Goal: Information Seeking & Learning: Check status

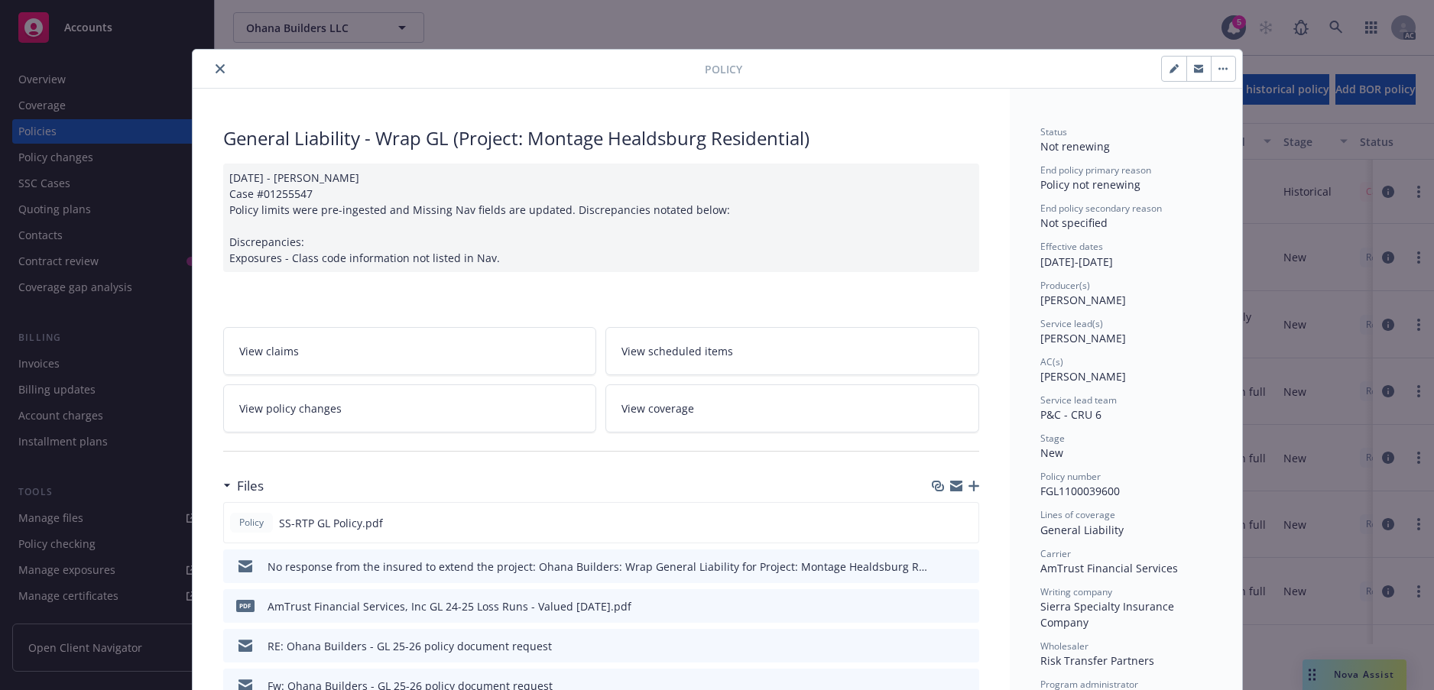
click at [229, 78] on button "close" at bounding box center [220, 69] width 18 height 18
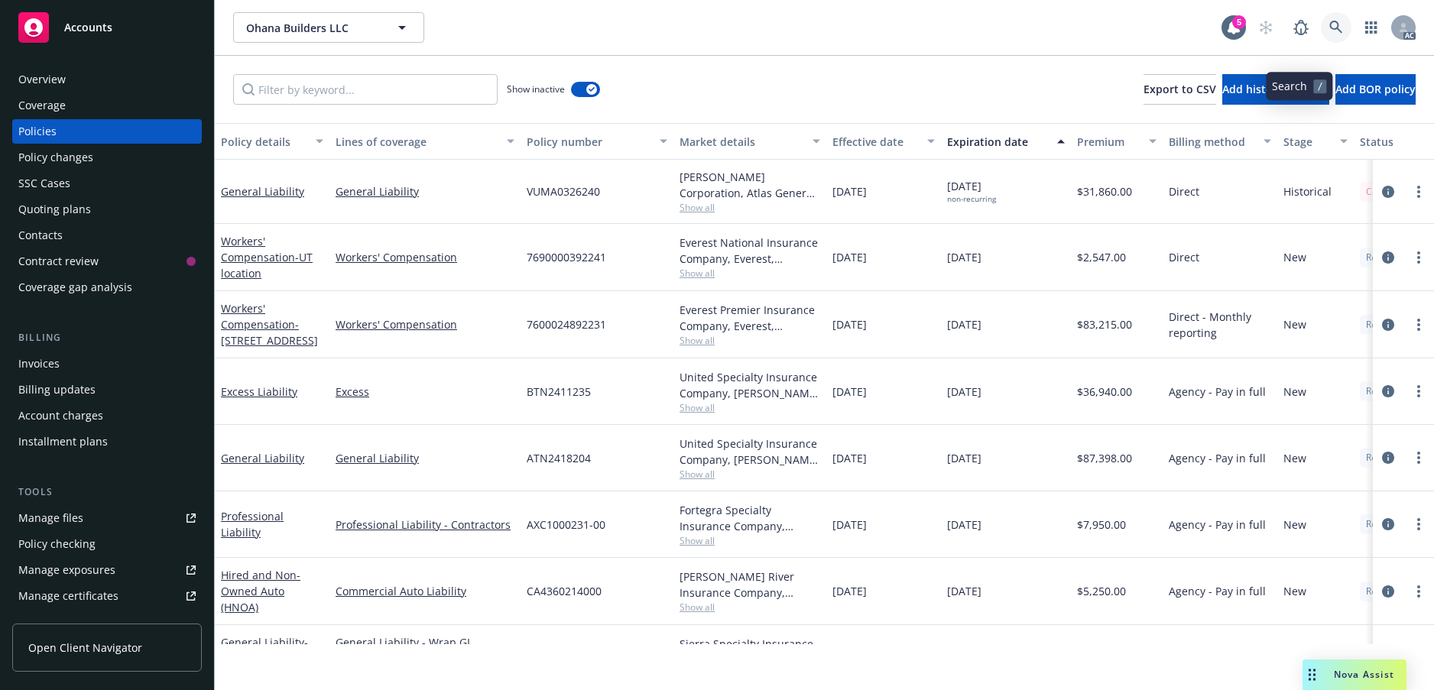
click at [1329, 34] on icon at bounding box center [1335, 27] width 13 height 13
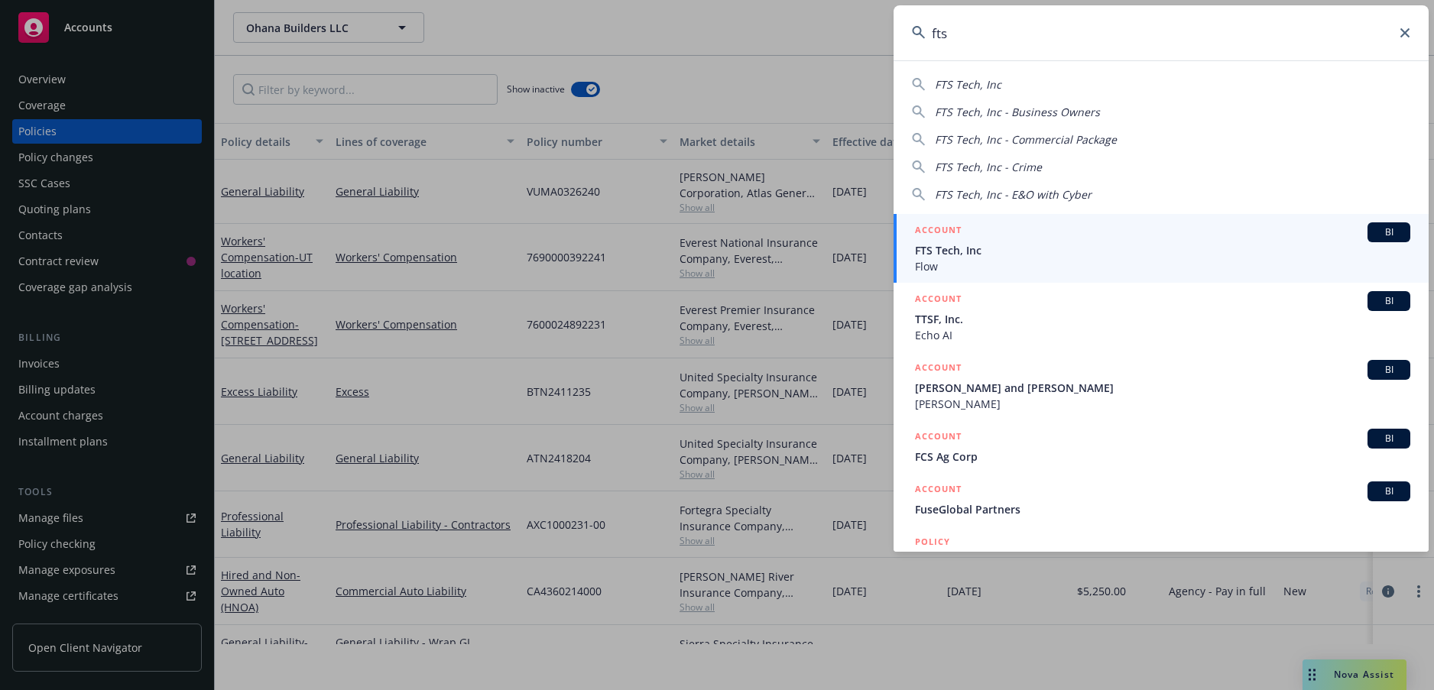
type input "fts"
click at [968, 257] on span "FTS Tech, Inc" at bounding box center [1162, 250] width 495 height 16
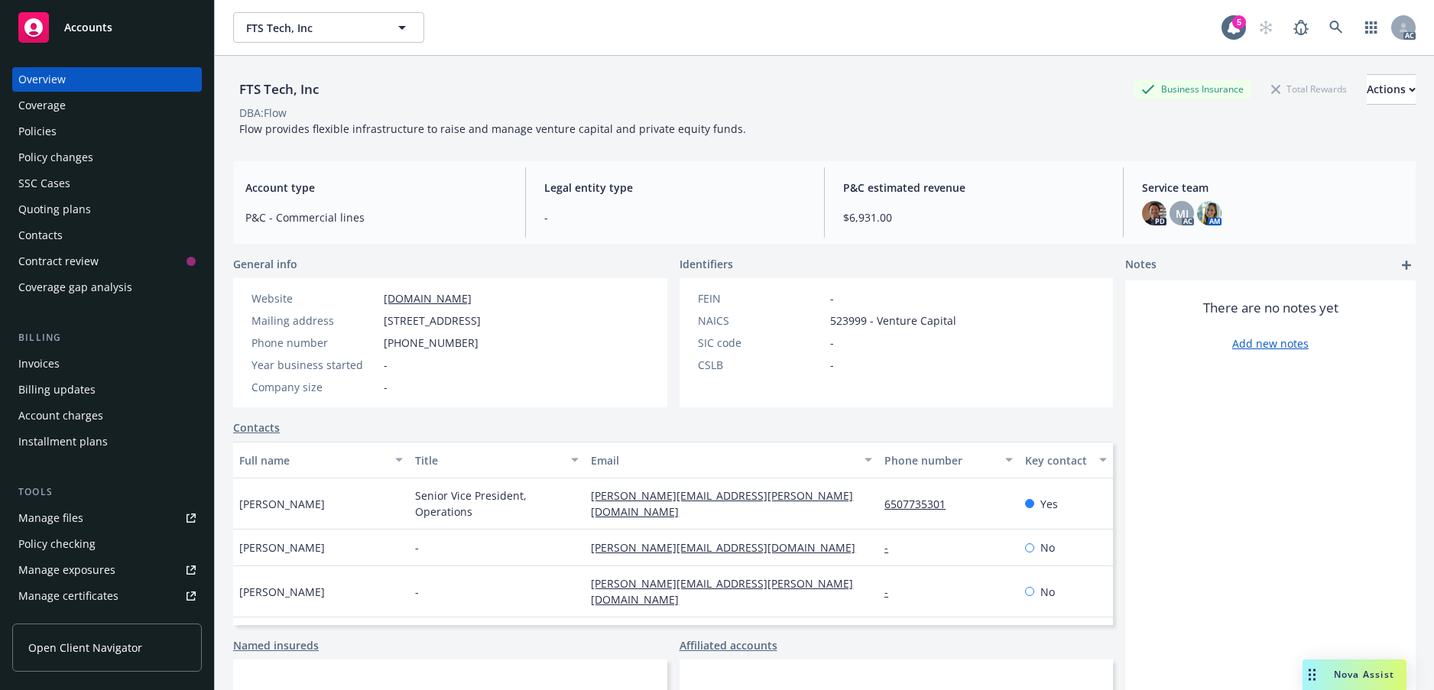
click at [54, 144] on div "Policies" at bounding box center [37, 131] width 38 height 24
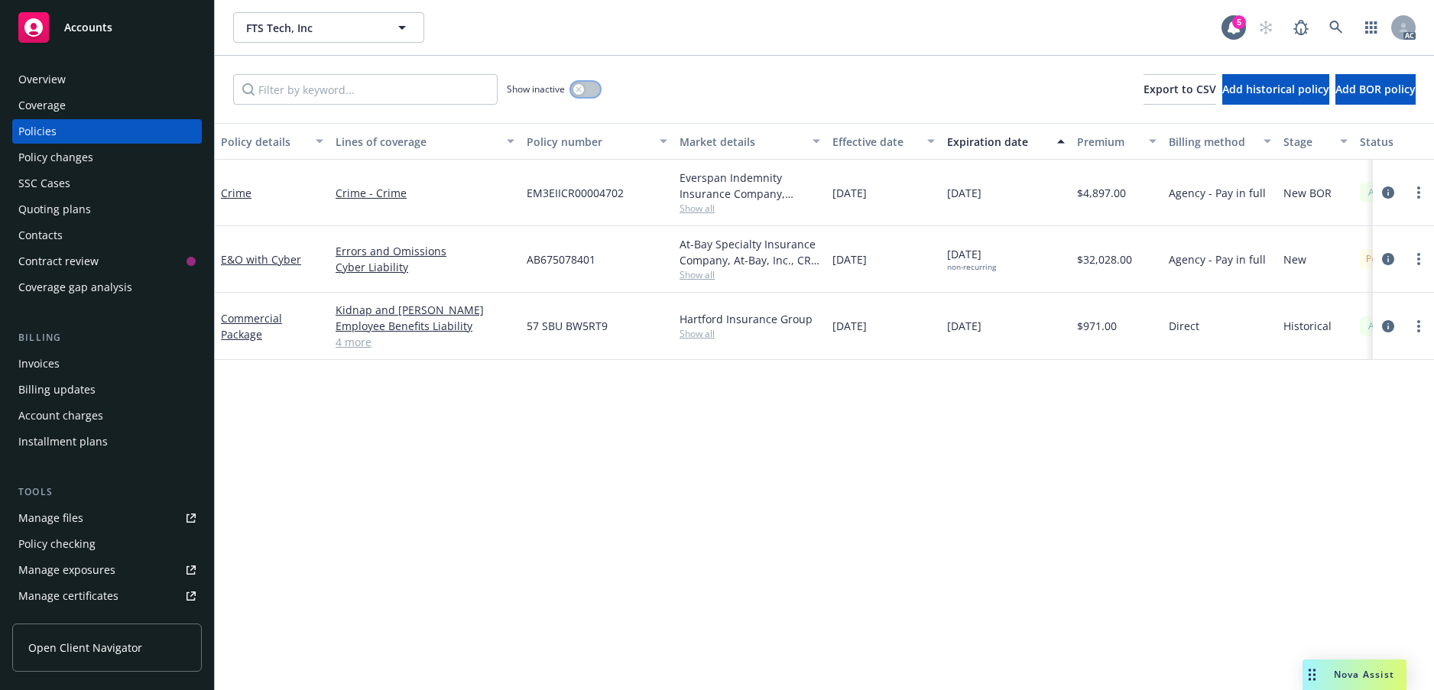
click at [582, 93] on icon "button" at bounding box center [579, 89] width 6 height 6
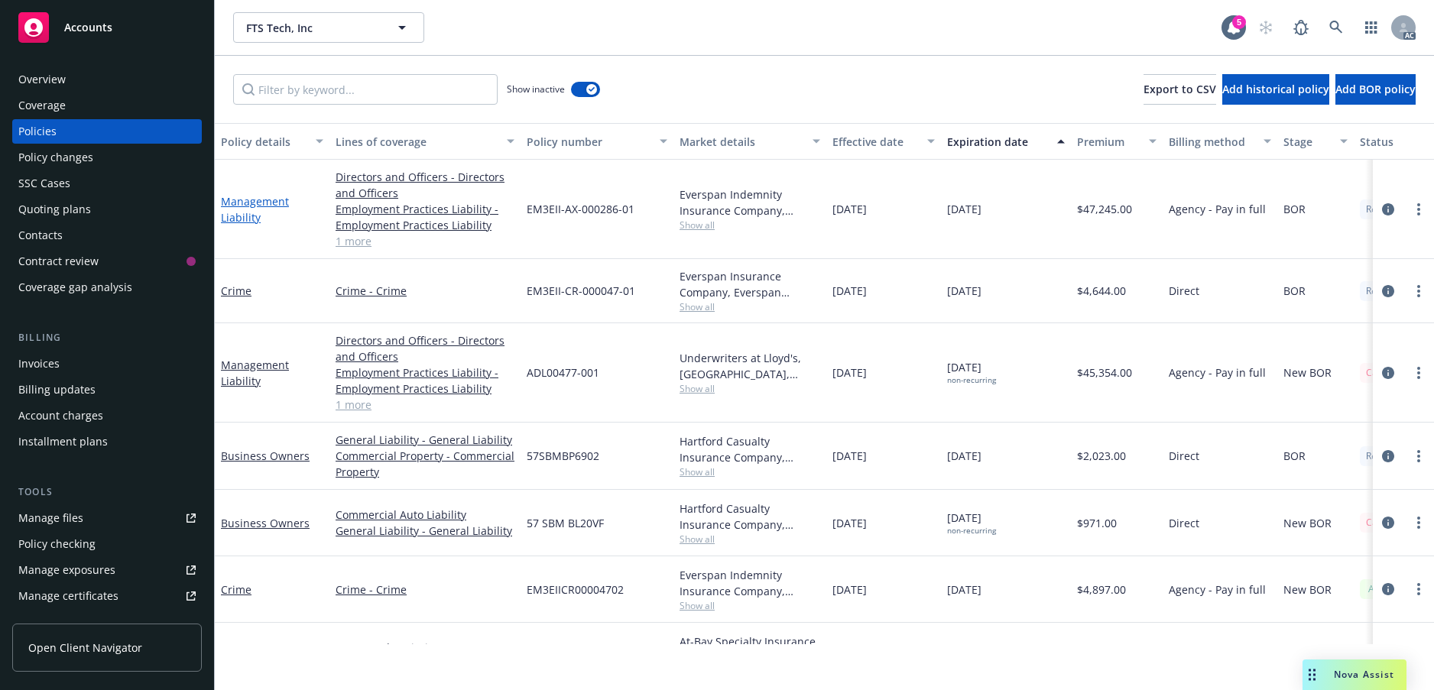
click at [252, 225] on link "Management Liability" at bounding box center [255, 209] width 68 height 31
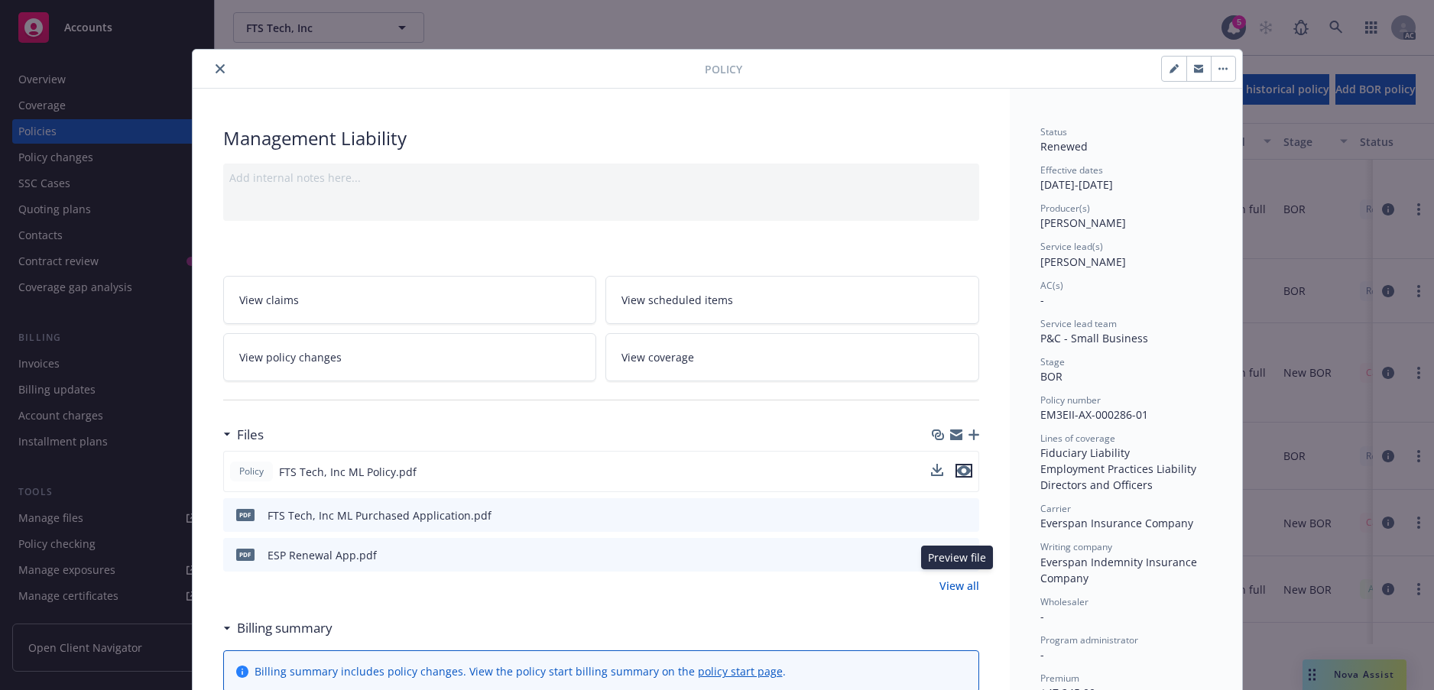
click at [959, 476] on icon "preview file" at bounding box center [964, 471] width 14 height 11
click at [225, 73] on icon "close" at bounding box center [220, 68] width 9 height 9
